Goal: Find specific page/section: Find specific page/section

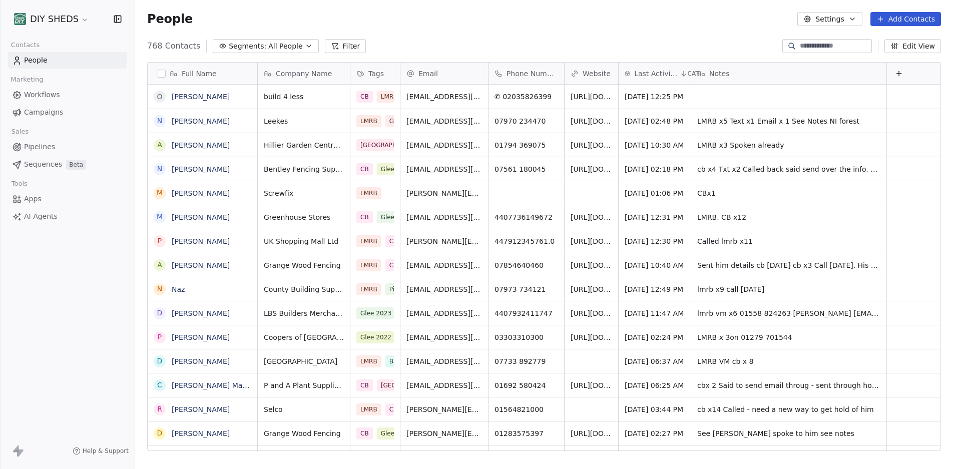
scroll to position [405, 811]
click at [807, 45] on input at bounding box center [835, 46] width 70 height 10
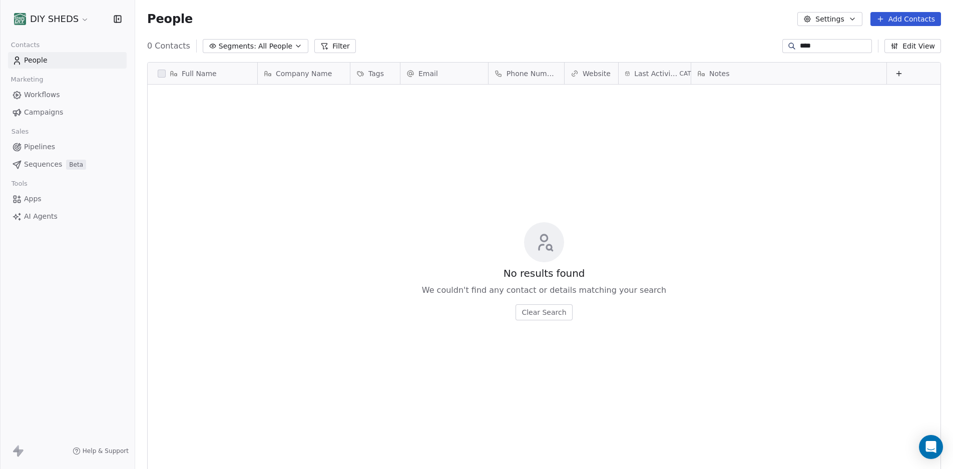
scroll to position [8, 8]
click at [807, 45] on input "***" at bounding box center [835, 46] width 70 height 10
click at [815, 46] on input "***" at bounding box center [835, 46] width 70 height 10
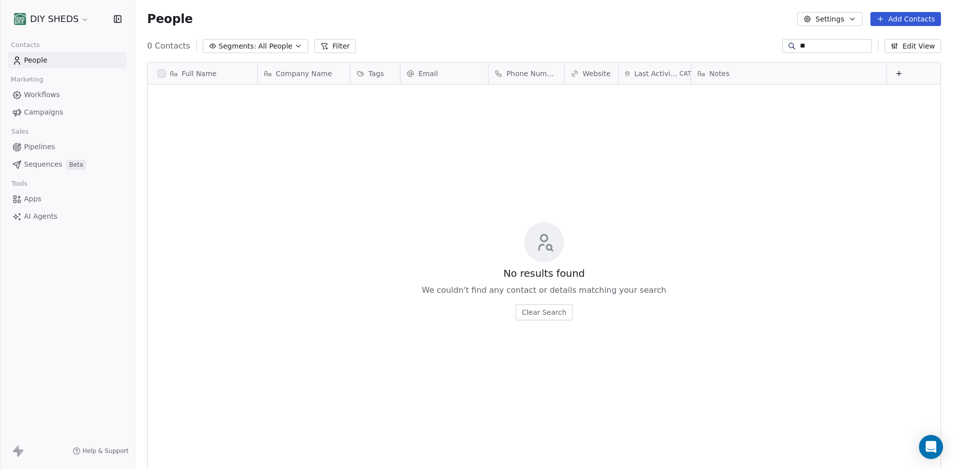
type input "*"
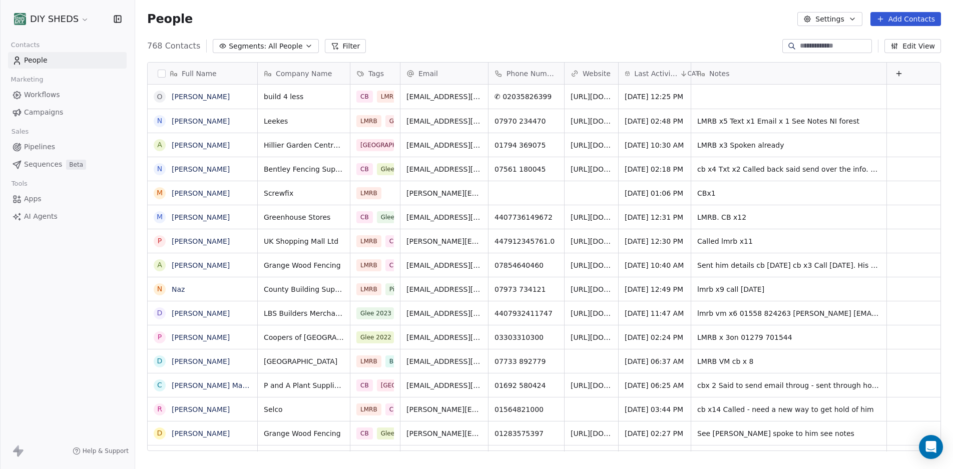
type input "*"
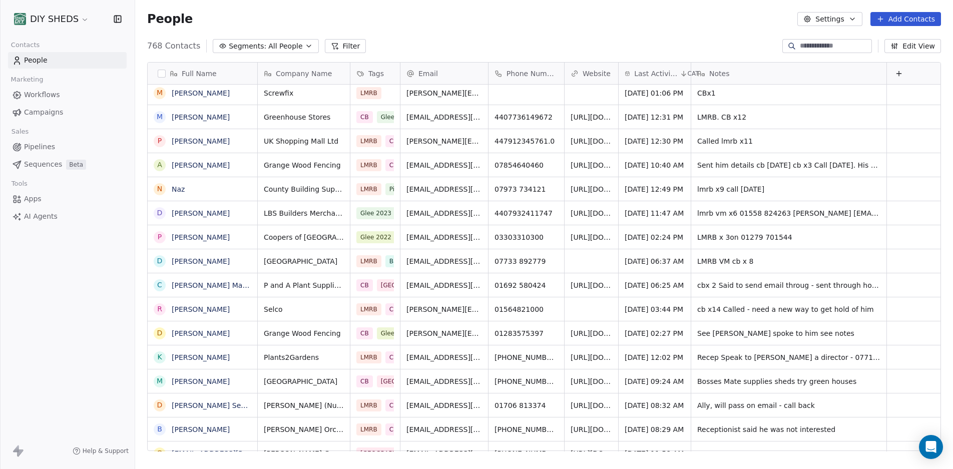
click at [802, 47] on input at bounding box center [835, 46] width 70 height 10
type input "*****"
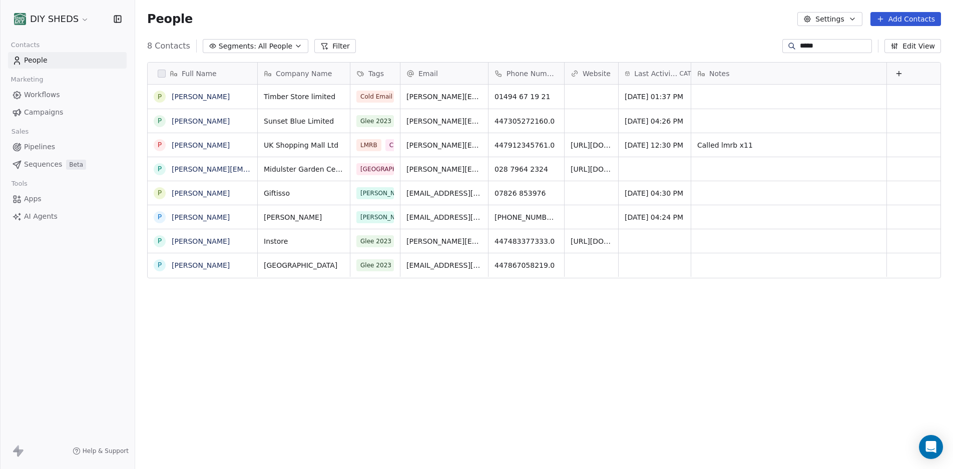
scroll to position [405, 811]
drag, startPoint x: 821, startPoint y: 45, endPoint x: 788, endPoint y: 45, distance: 32.0
click at [800, 45] on input "*****" at bounding box center [835, 46] width 70 height 10
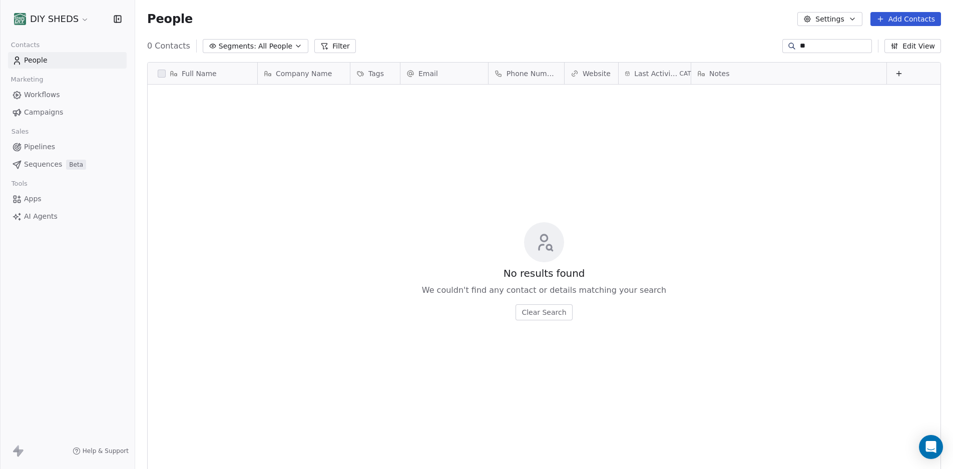
type input "*"
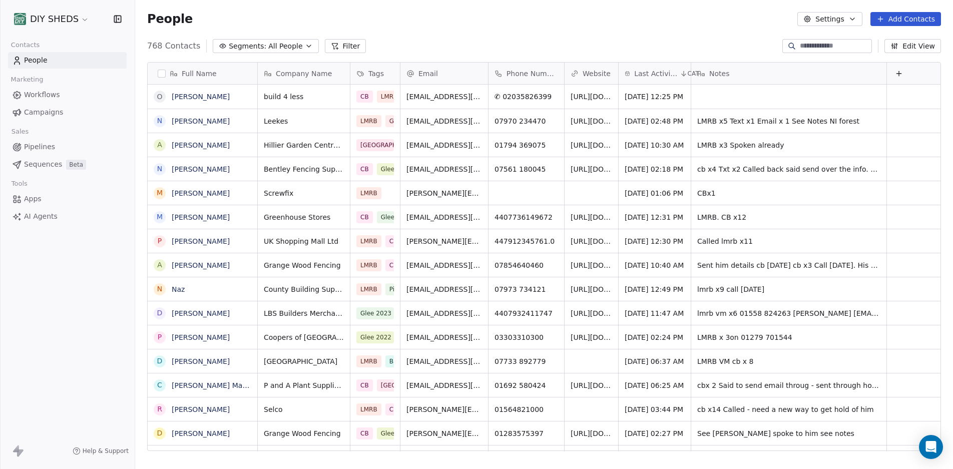
click at [845, 44] on input at bounding box center [835, 46] width 70 height 10
type input "*"
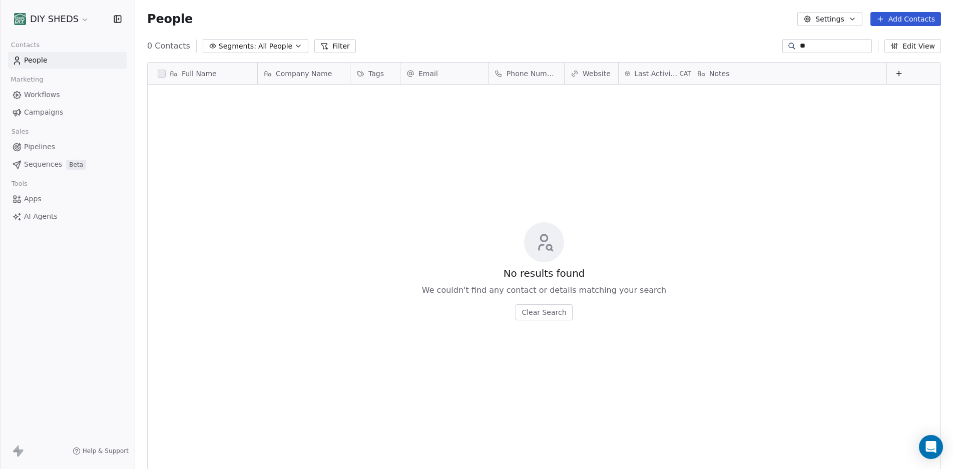
type input "*"
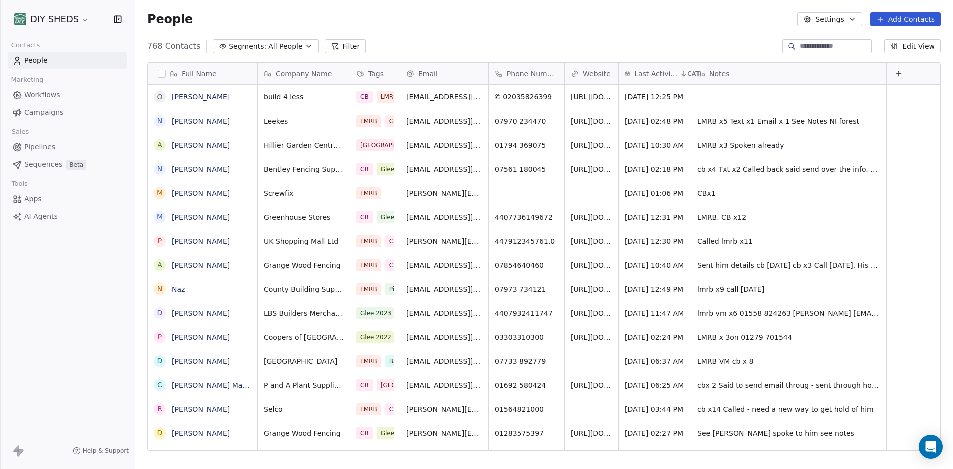
click at [333, 45] on button "Filter" at bounding box center [346, 46] width 42 height 14
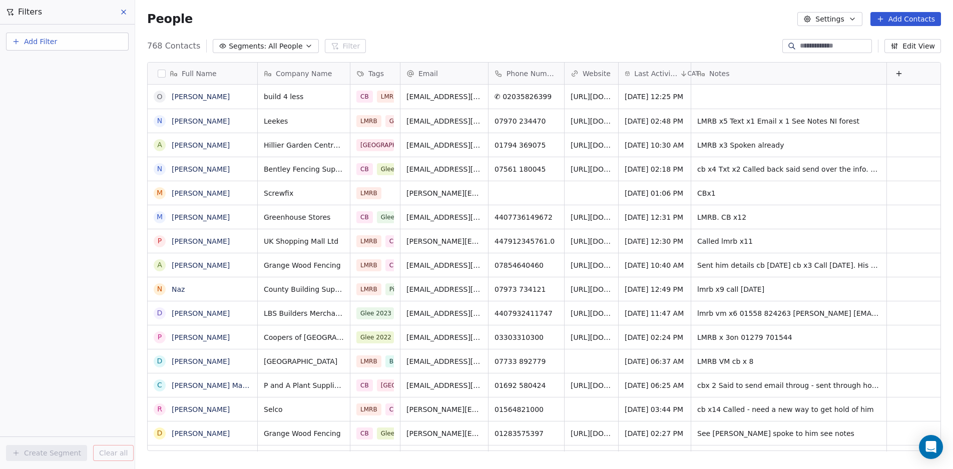
click at [59, 43] on button "Add Filter" at bounding box center [67, 42] width 123 height 18
click at [63, 66] on span "Contact properties" at bounding box center [49, 65] width 65 height 11
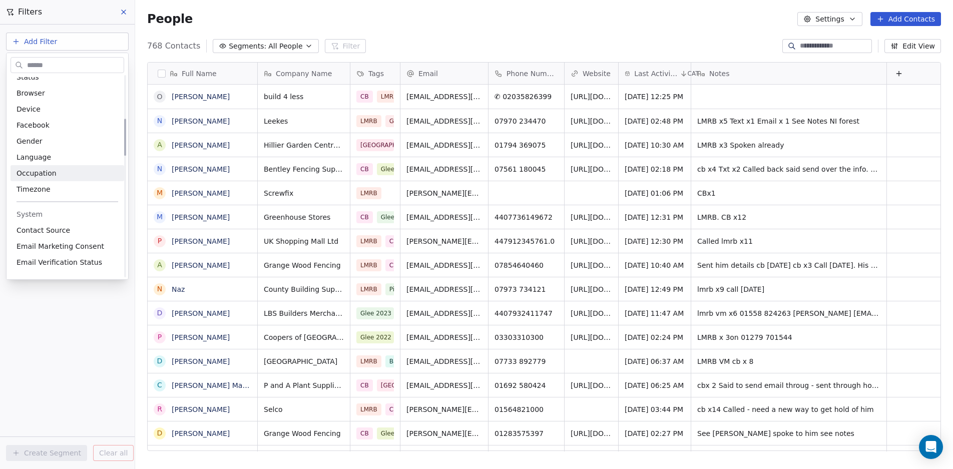
scroll to position [350, 0]
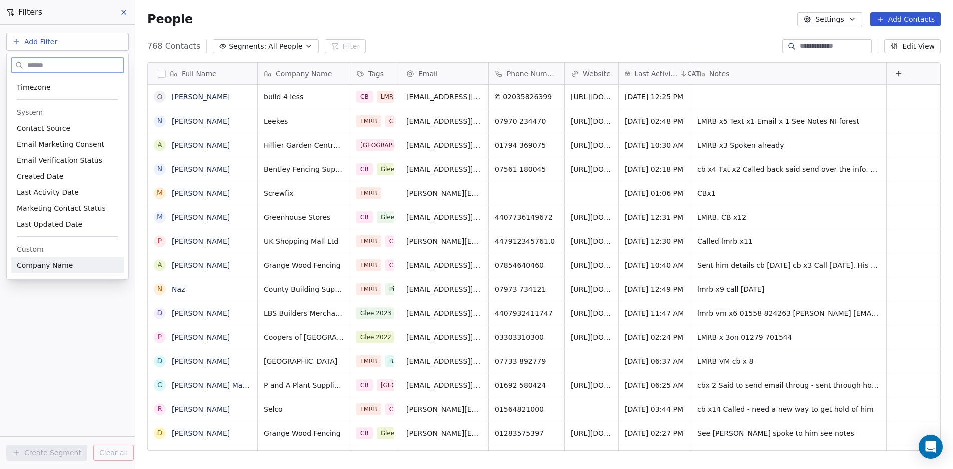
click at [54, 267] on span "﻿Company Name" at bounding box center [45, 265] width 56 height 10
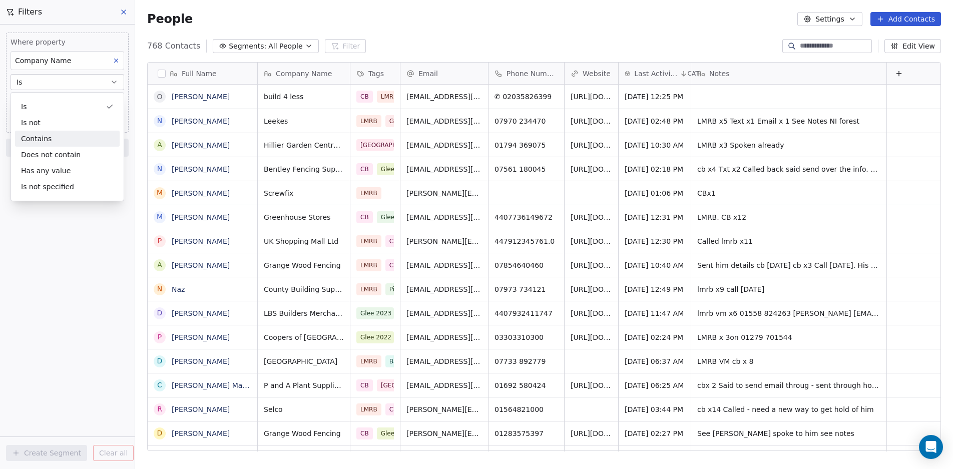
click at [55, 133] on div "Contains" at bounding box center [67, 139] width 105 height 16
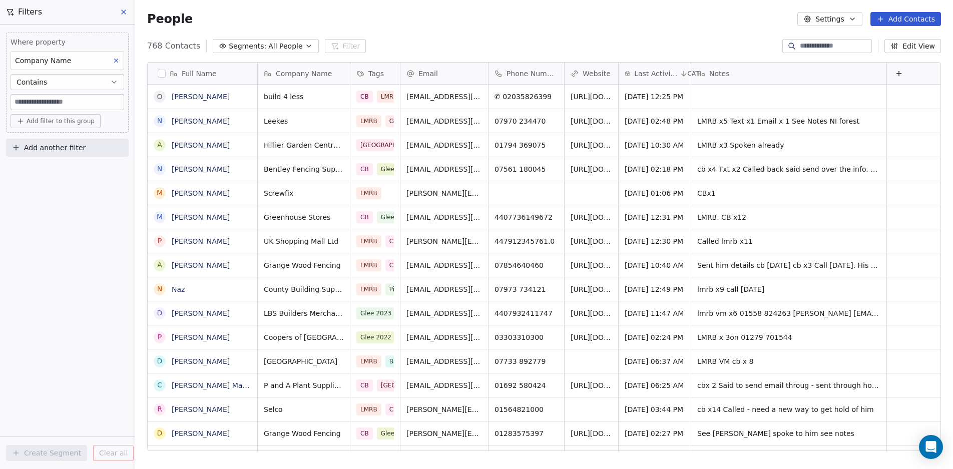
click at [54, 103] on input at bounding box center [67, 102] width 113 height 15
type input "******"
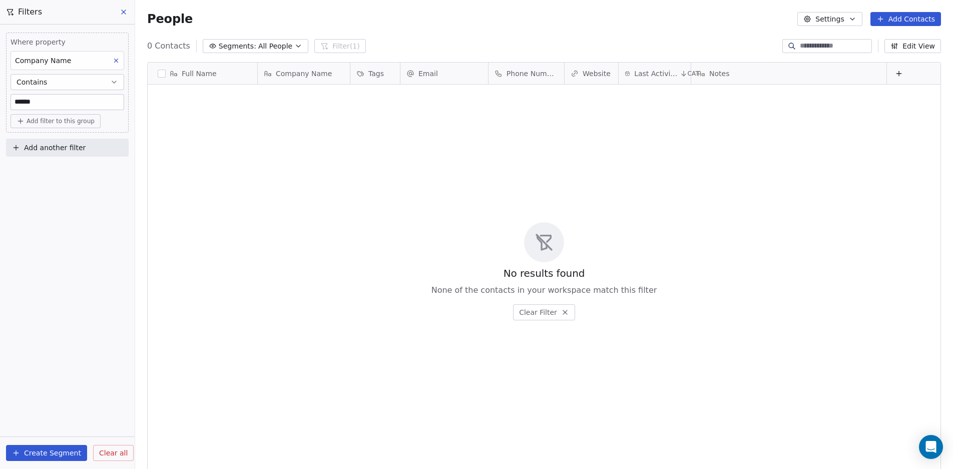
scroll to position [405, 811]
click at [120, 80] on button "Contains" at bounding box center [68, 82] width 114 height 16
click at [119, 80] on button "Contains" at bounding box center [68, 82] width 114 height 16
click at [52, 102] on input "******" at bounding box center [67, 102] width 113 height 15
click at [753, 300] on div "No results found None of the contacts in your workspace match this filter Clear…" at bounding box center [544, 271] width 793 height 369
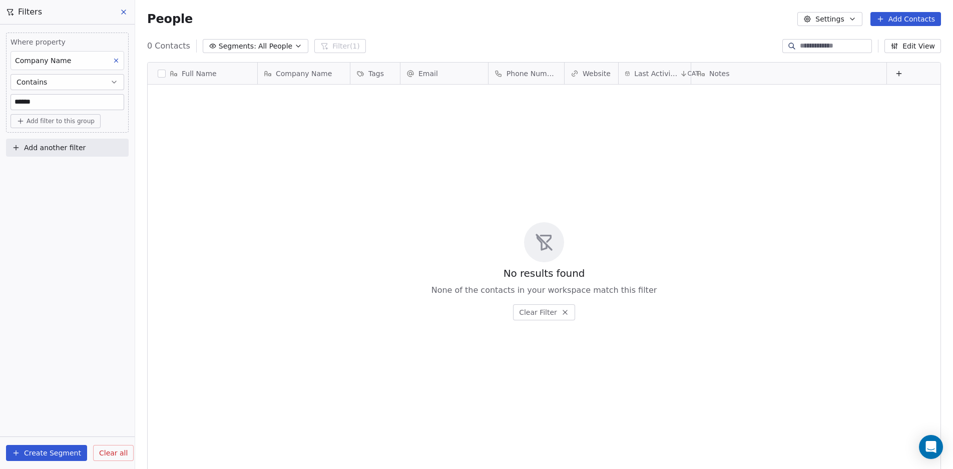
click at [125, 13] on icon at bounding box center [124, 12] width 8 height 8
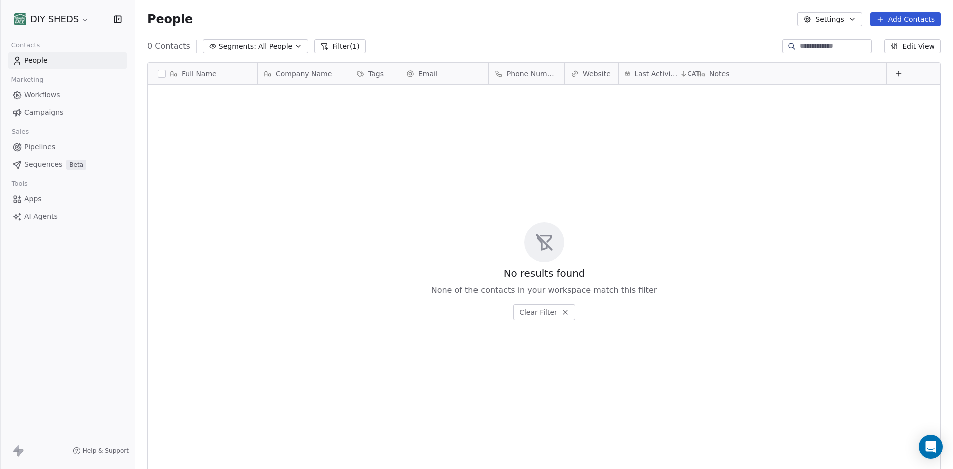
click at [36, 56] on span "People" at bounding box center [36, 60] width 24 height 11
